Goal: Check status: Check status

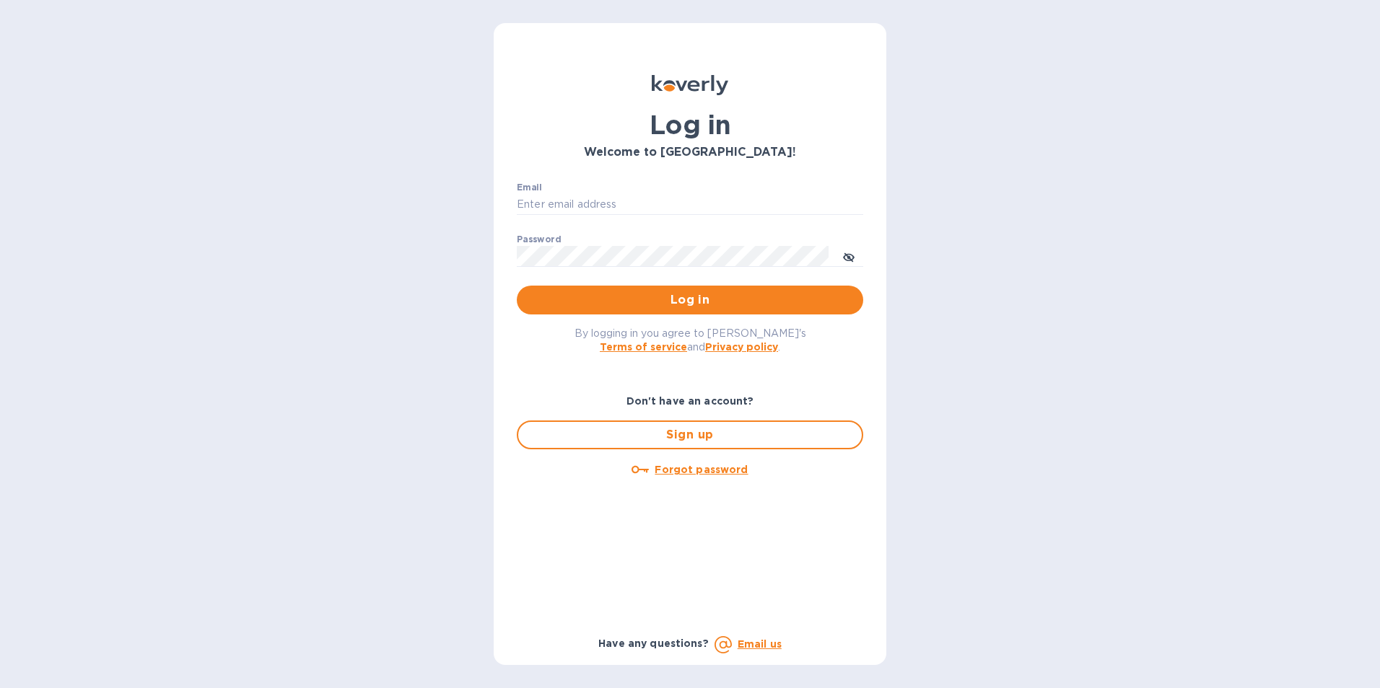
type input "[PERSON_NAME][EMAIL_ADDRESS][PERSON_NAME][PERSON_NAME][DOMAIN_NAME]"
click at [689, 299] on span "Log in" at bounding box center [689, 299] width 323 height 17
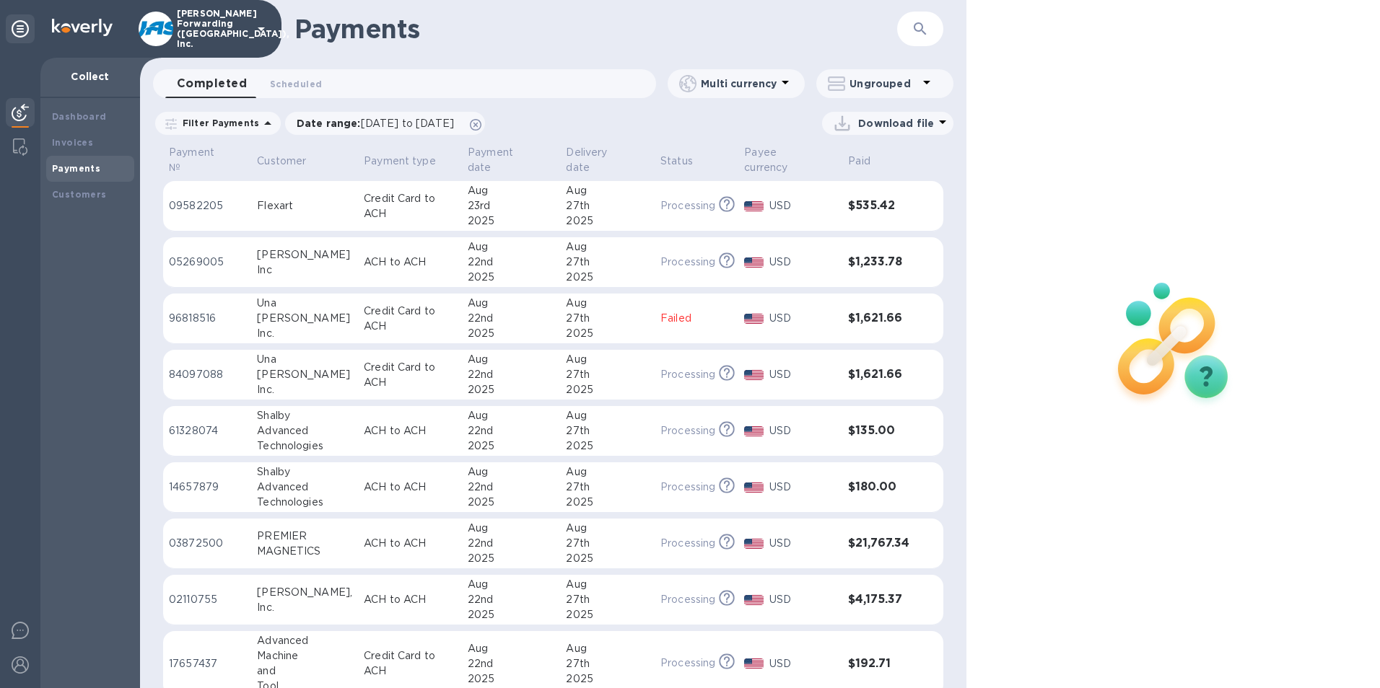
click at [927, 30] on icon "button" at bounding box center [919, 28] width 17 height 17
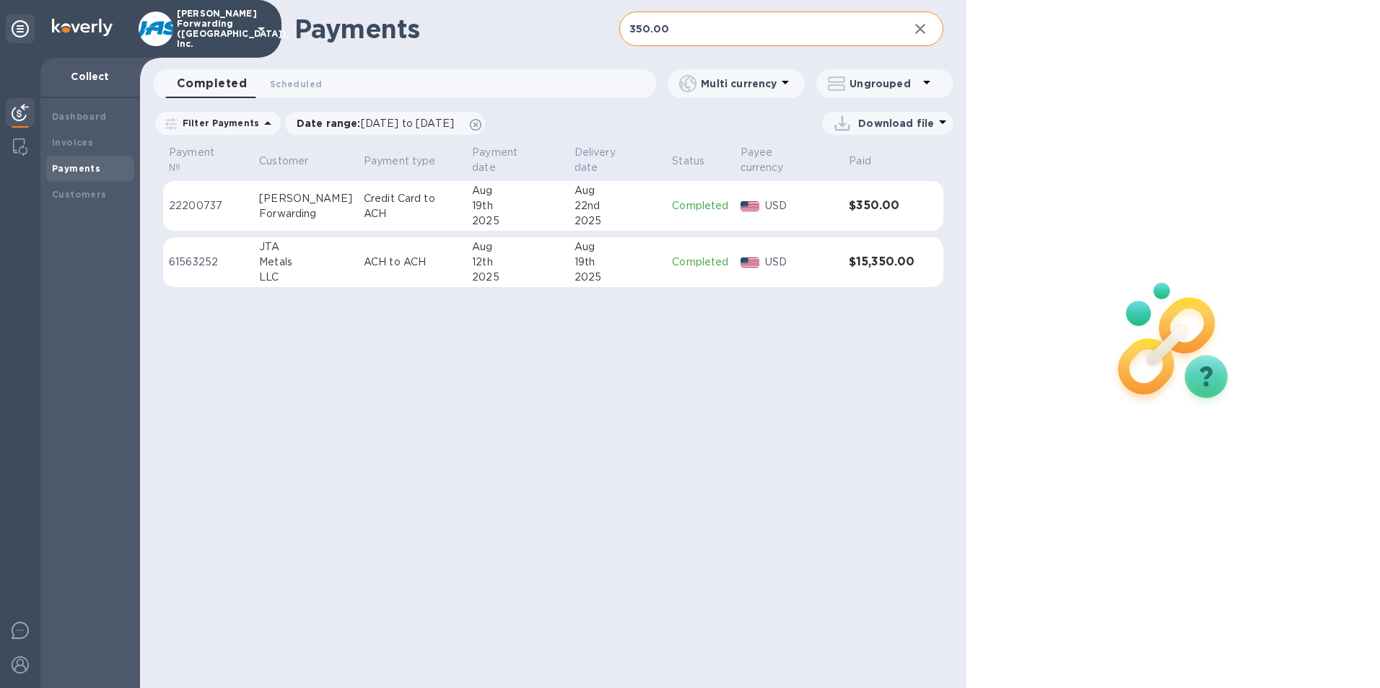
click at [670, 182] on td "Completed" at bounding box center [700, 206] width 68 height 51
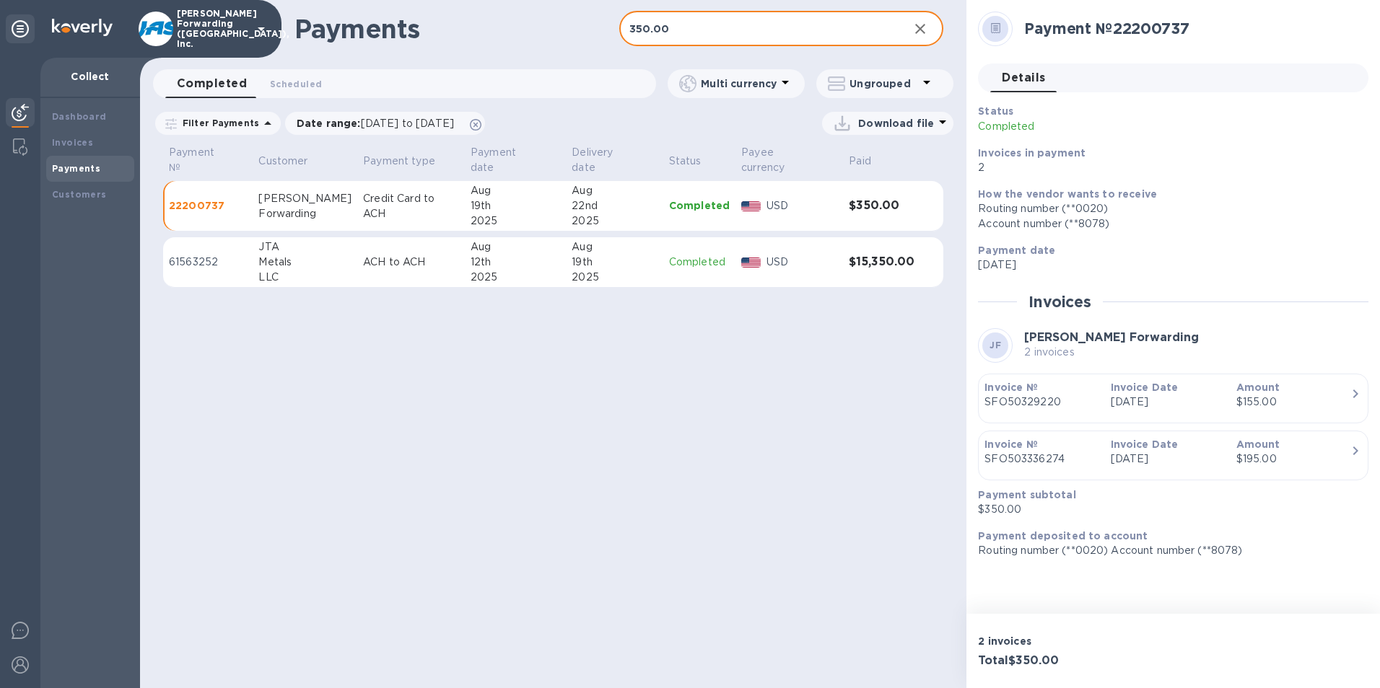
drag, startPoint x: 691, startPoint y: 32, endPoint x: 582, endPoint y: 32, distance: 108.9
click at [582, 32] on div "Payments 350.00 ​" at bounding box center [553, 29] width 826 height 58
type input "4600.00"
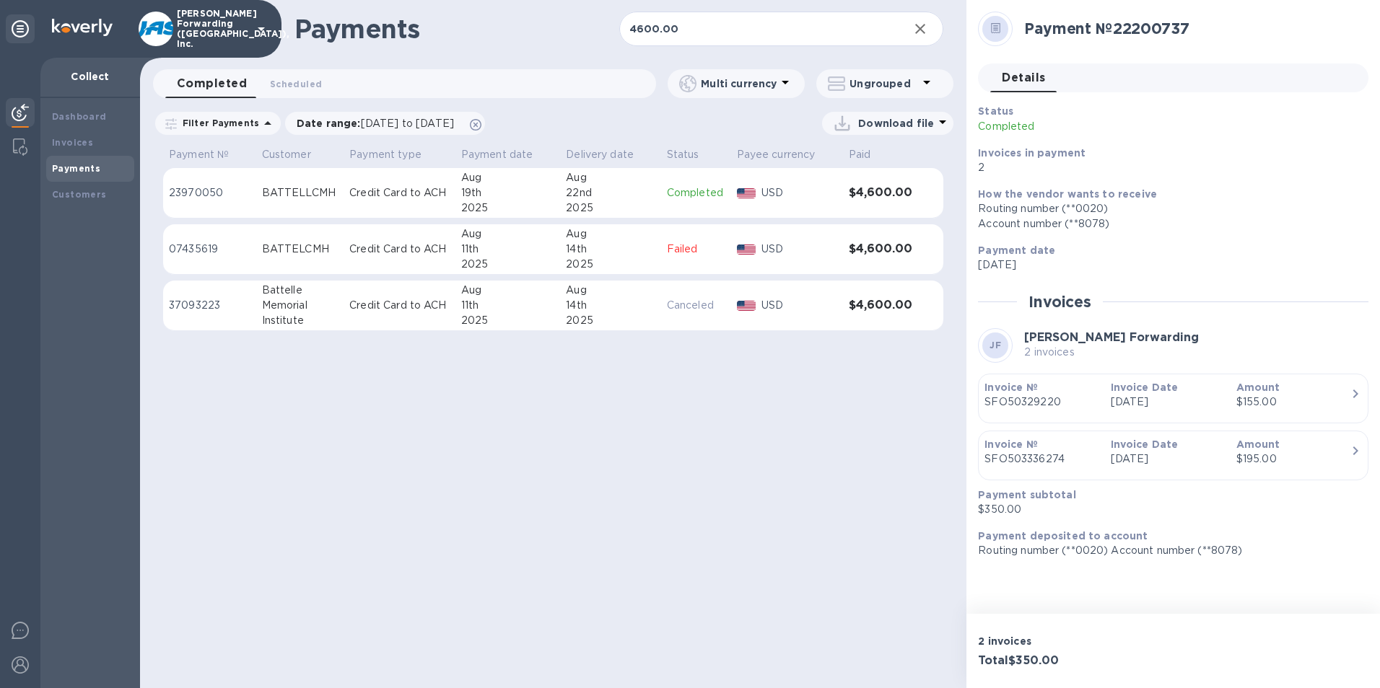
click at [561, 173] on td "[DATE]" at bounding box center [610, 193] width 100 height 51
